Goal: Information Seeking & Learning: Check status

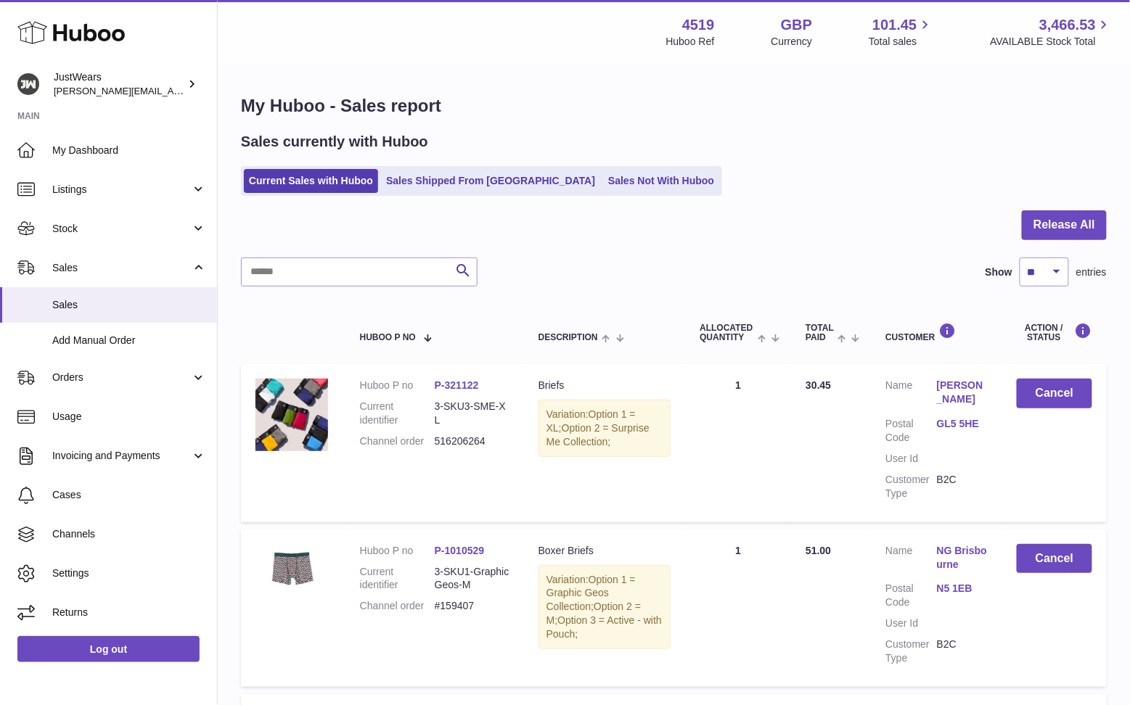
click at [93, 20] on icon at bounding box center [70, 32] width 107 height 29
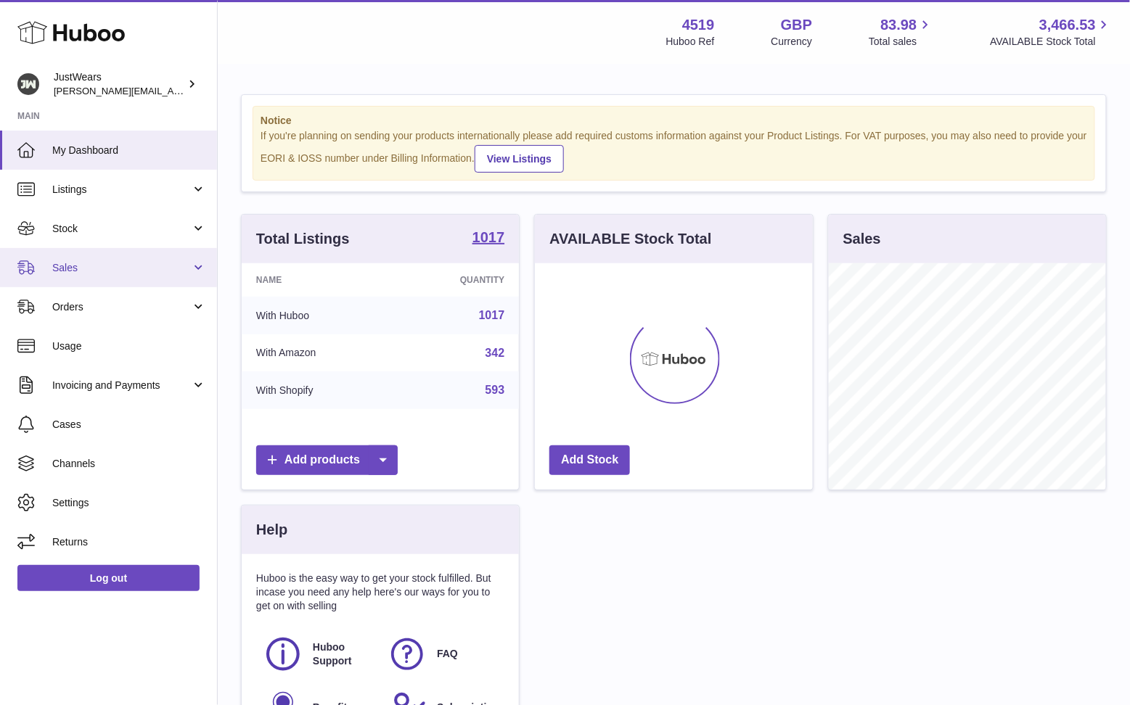
scroll to position [226, 277]
click at [107, 262] on span "Sales" at bounding box center [121, 268] width 139 height 14
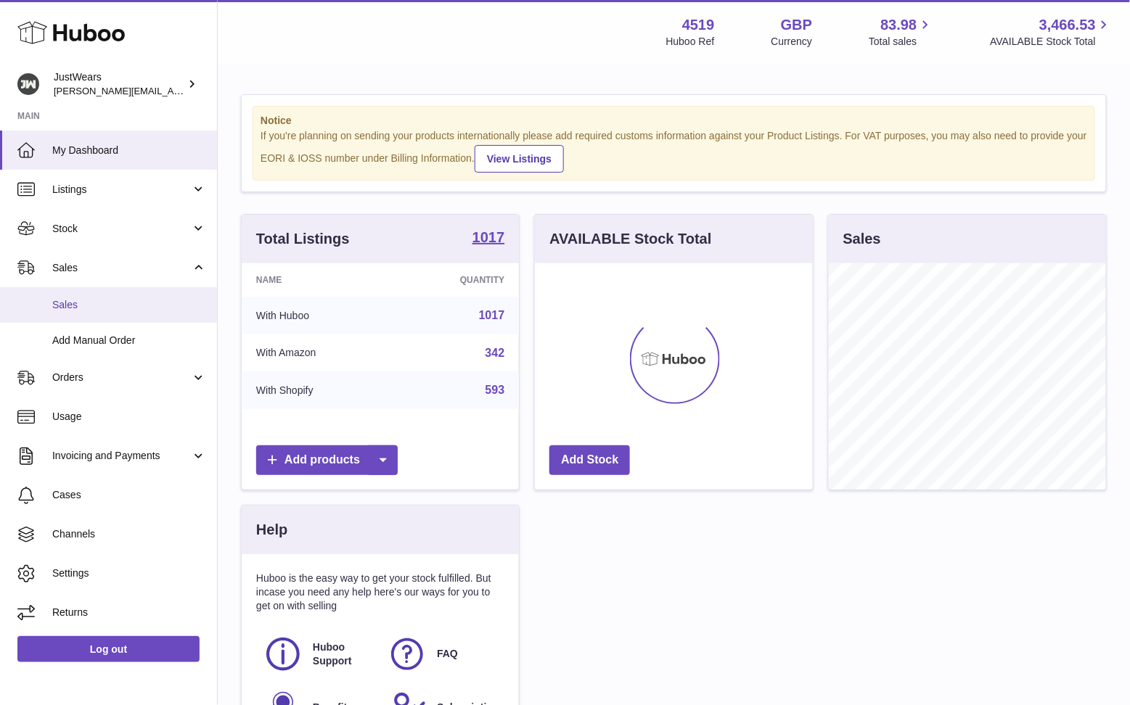
click at [109, 295] on link "Sales" at bounding box center [108, 305] width 217 height 36
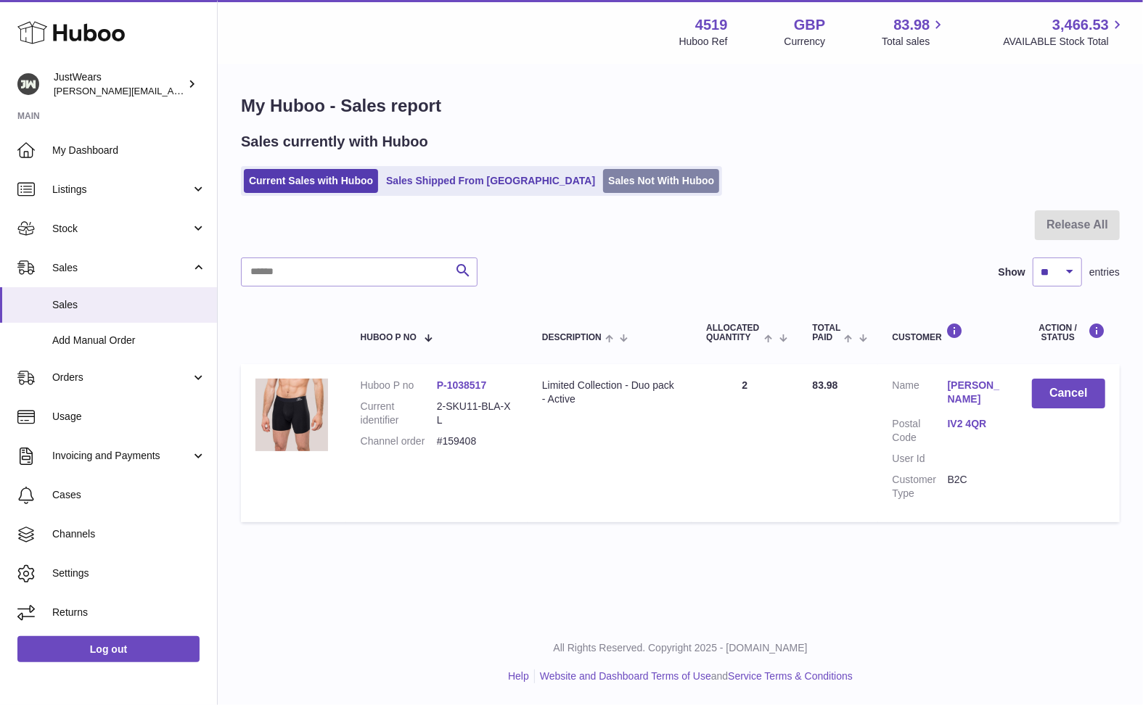
click at [603, 179] on link "Sales Not With Huboo" at bounding box center [661, 181] width 116 height 24
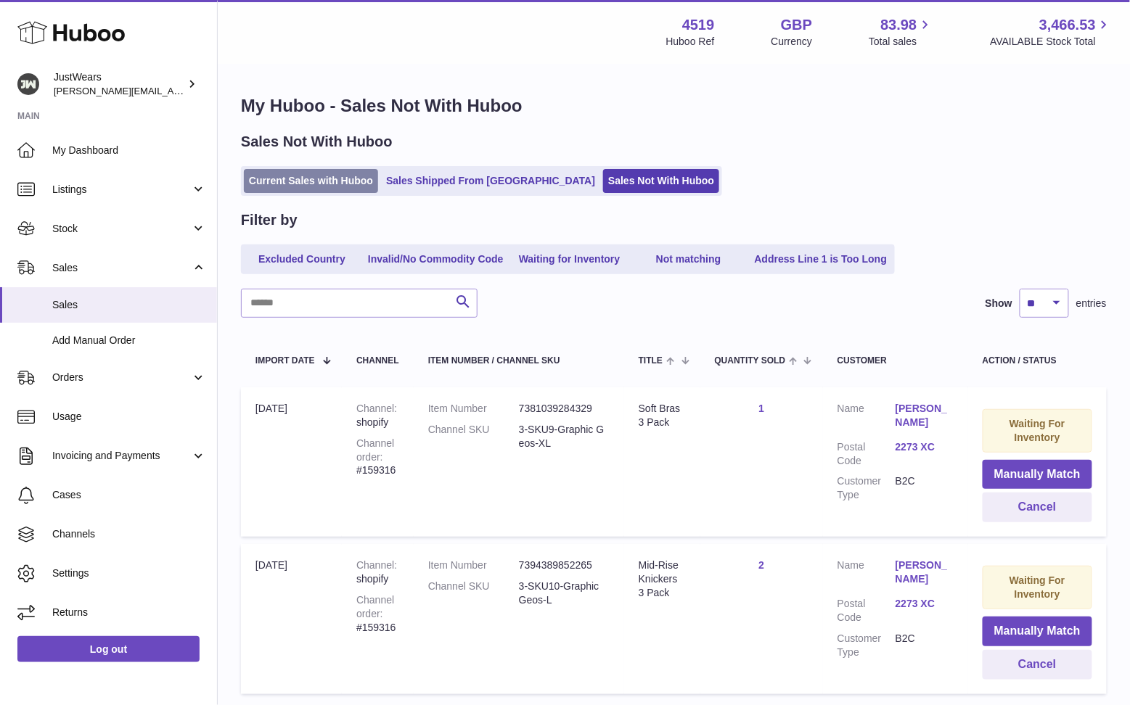
click at [303, 185] on link "Current Sales with Huboo" at bounding box center [311, 181] width 134 height 24
